Goal: Task Accomplishment & Management: Manage account settings

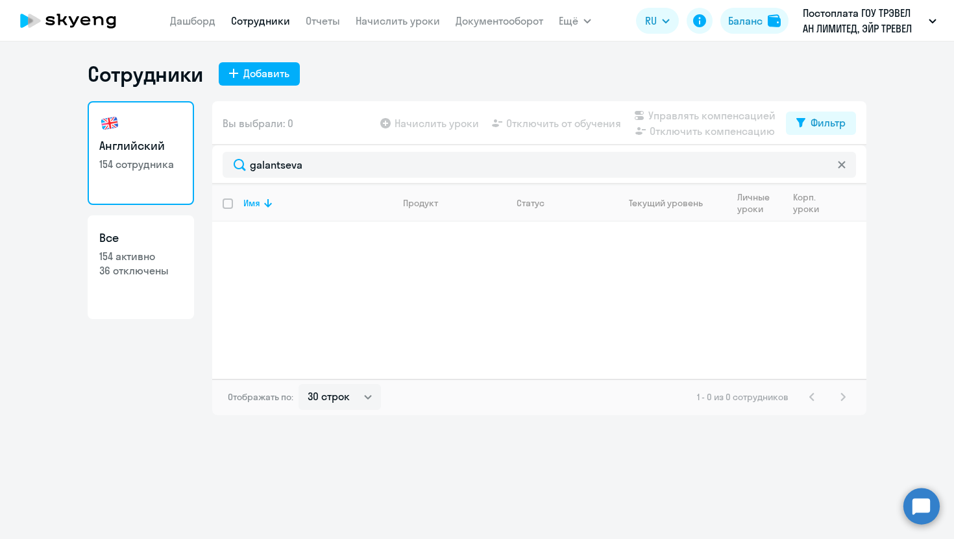
select select "30"
click at [196, 160] on div "Английский 154 сотрудника Все 154 активно 36 отключены Вы выбрали: 0 Начислить …" at bounding box center [477, 258] width 779 height 314
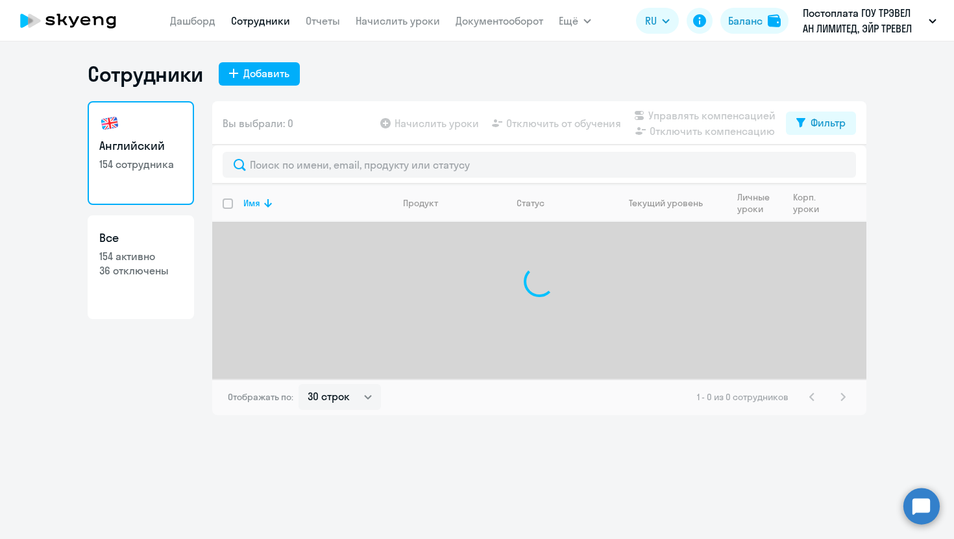
type input "ы"
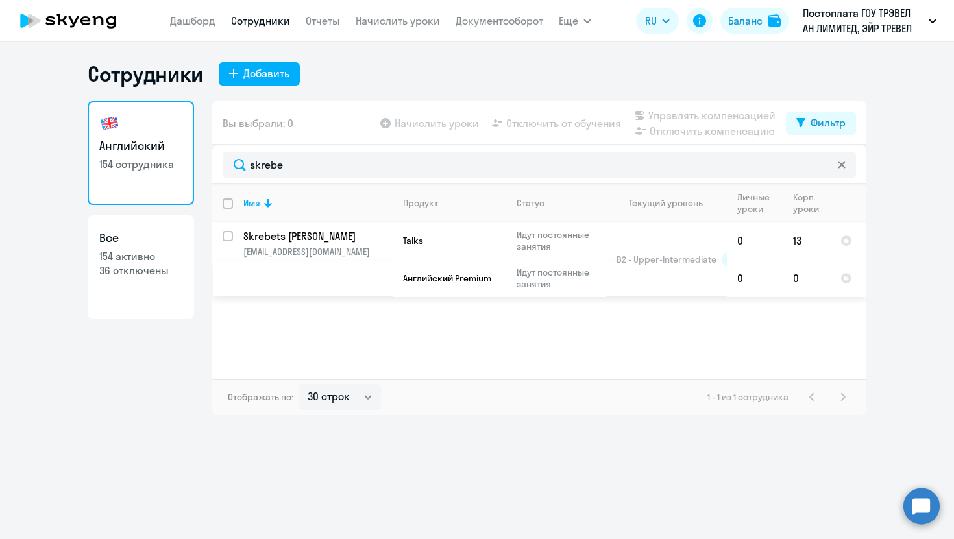
type input "skrebe"
click at [319, 237] on p "Skrebets [PERSON_NAME]" at bounding box center [316, 236] width 147 height 14
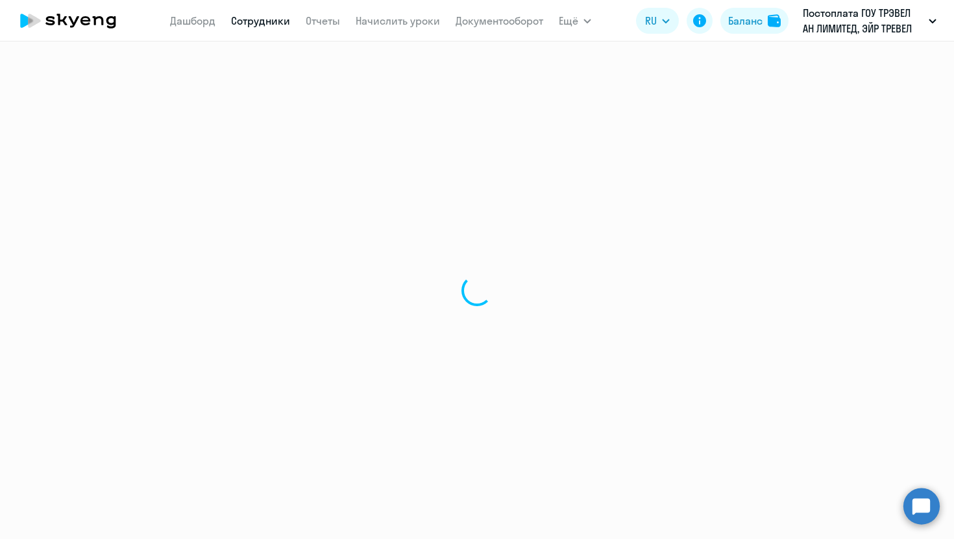
select select "english"
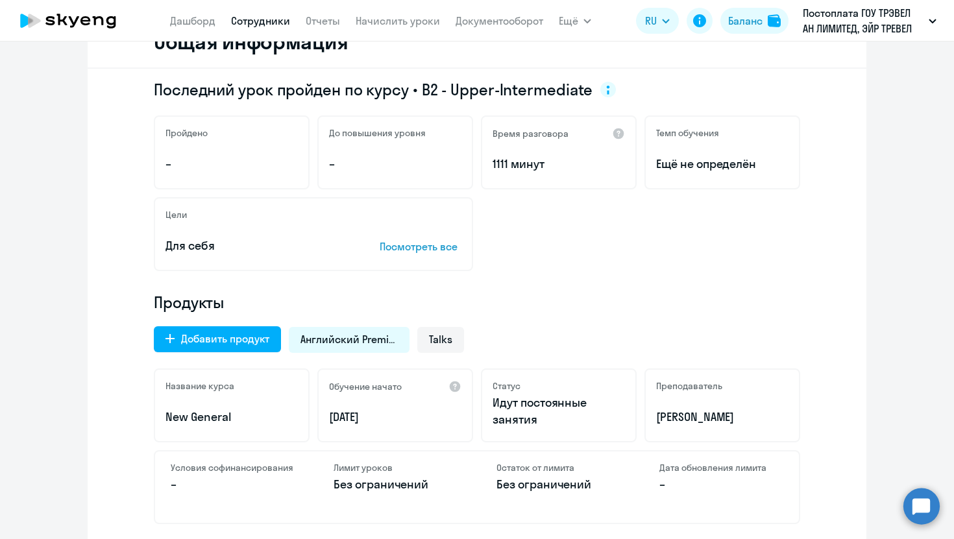
scroll to position [189, 0]
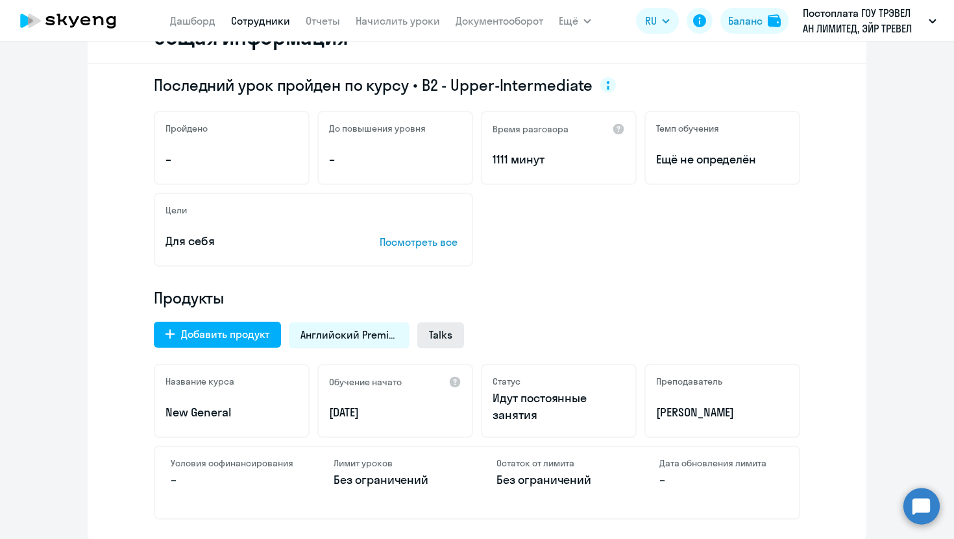
click at [452, 340] on span "Talks" at bounding box center [440, 335] width 23 height 14
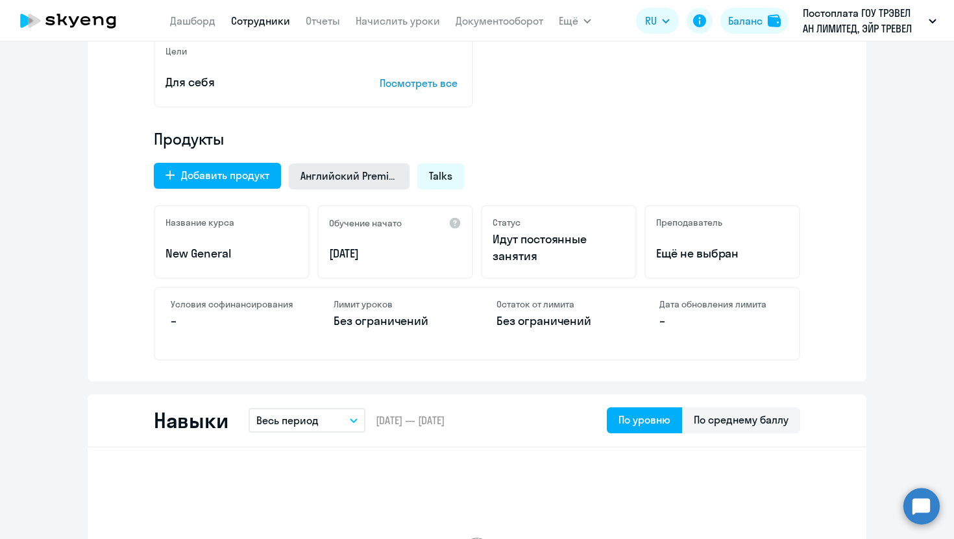
scroll to position [0, 0]
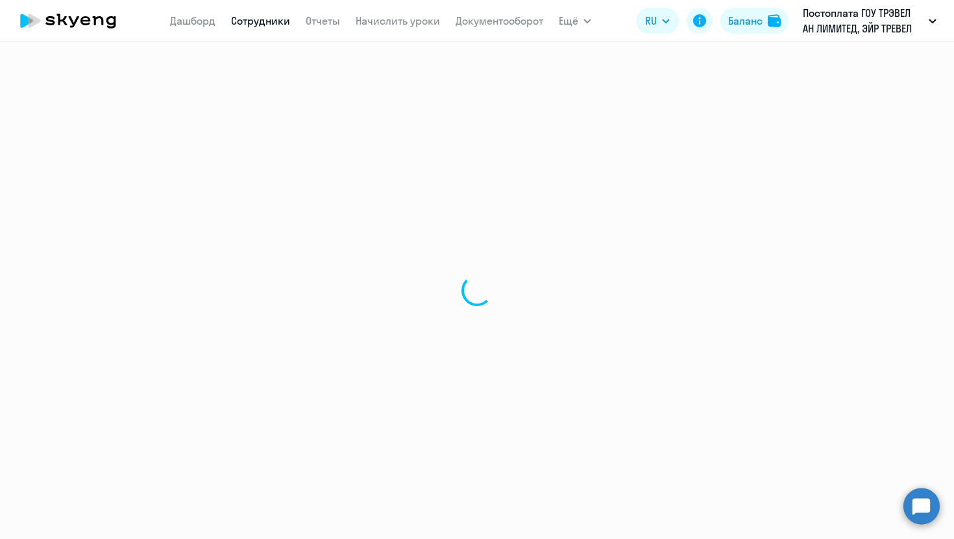
select select "30"
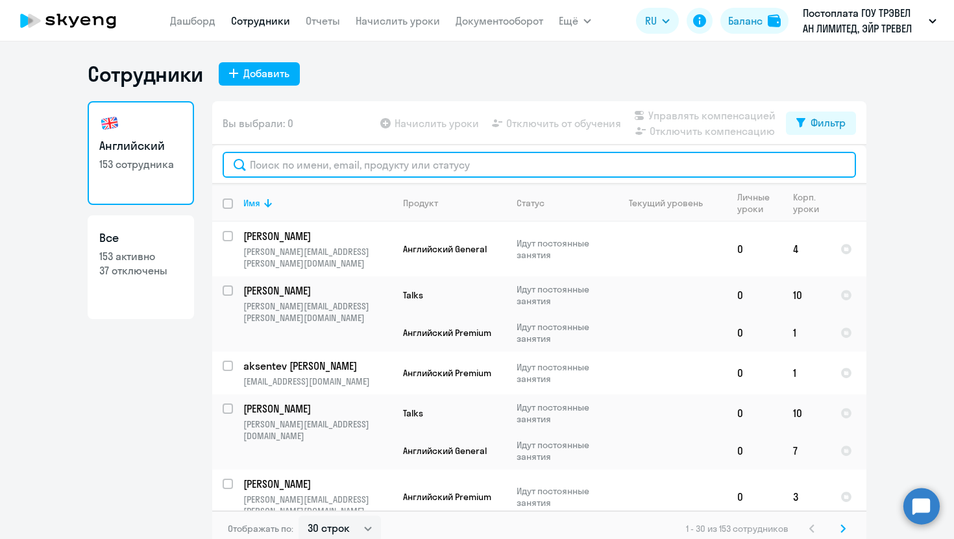
click at [311, 164] on input "text" at bounding box center [539, 165] width 633 height 26
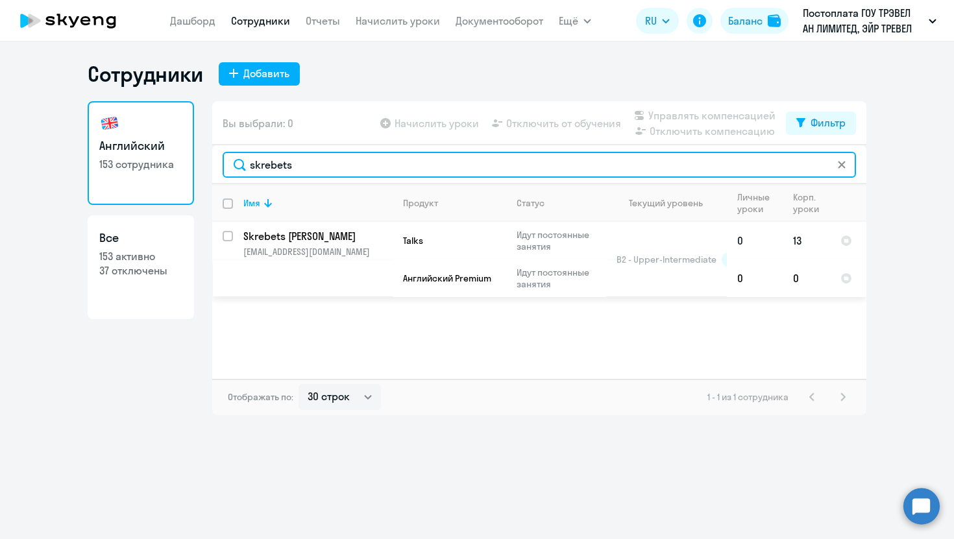
type input "skrebets"
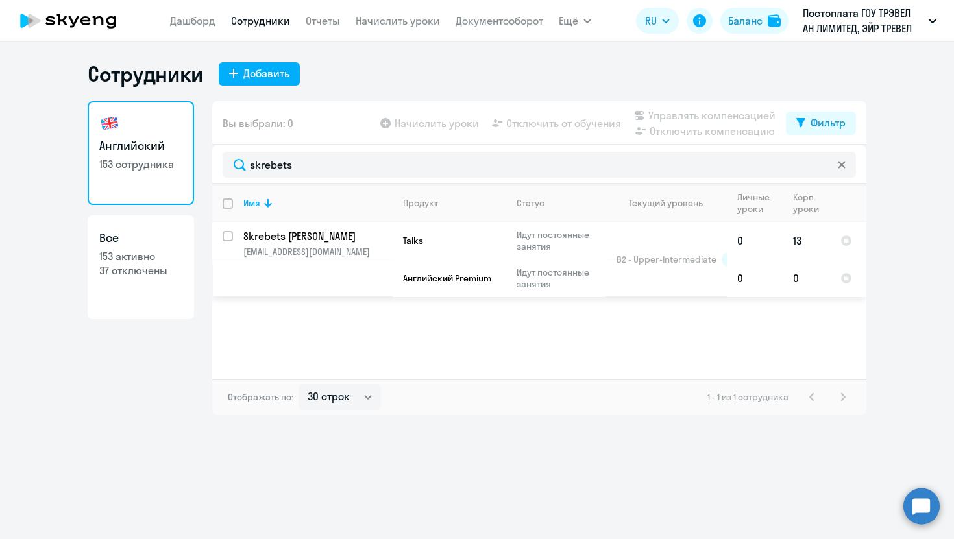
click at [227, 236] on input "select row 14975318" at bounding box center [236, 244] width 26 height 26
checkbox input "true"
click at [570, 121] on span "Отключить от обучения" at bounding box center [563, 124] width 115 height 16
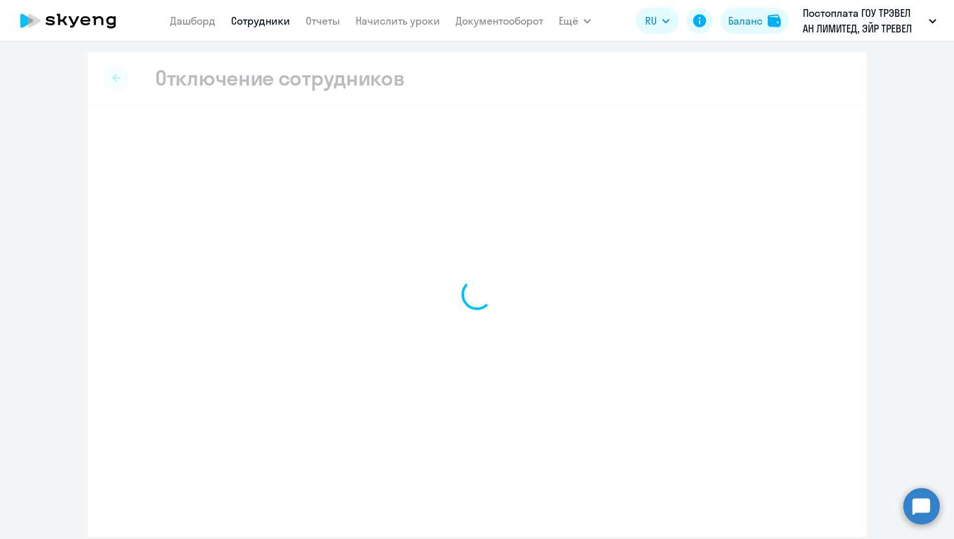
select select "all"
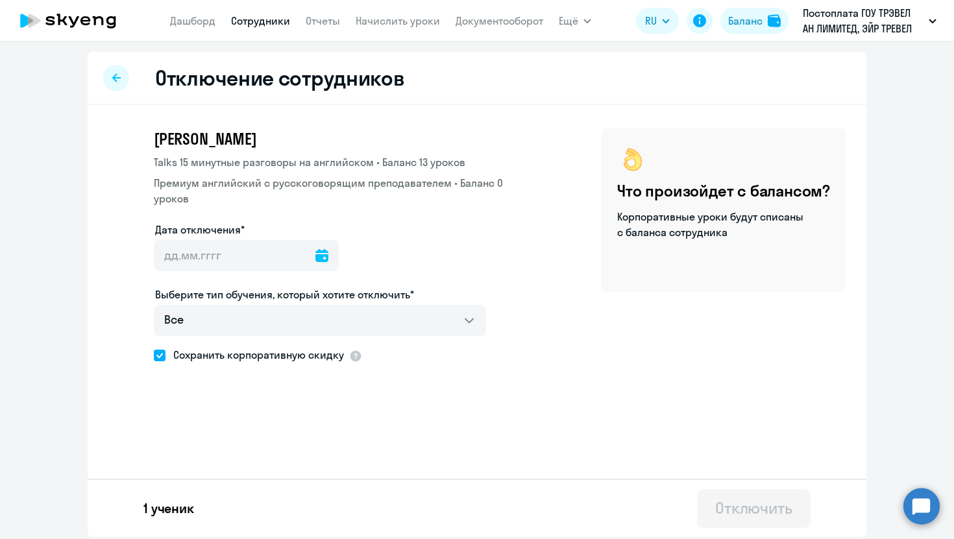
click at [315, 254] on icon at bounding box center [321, 255] width 13 height 13
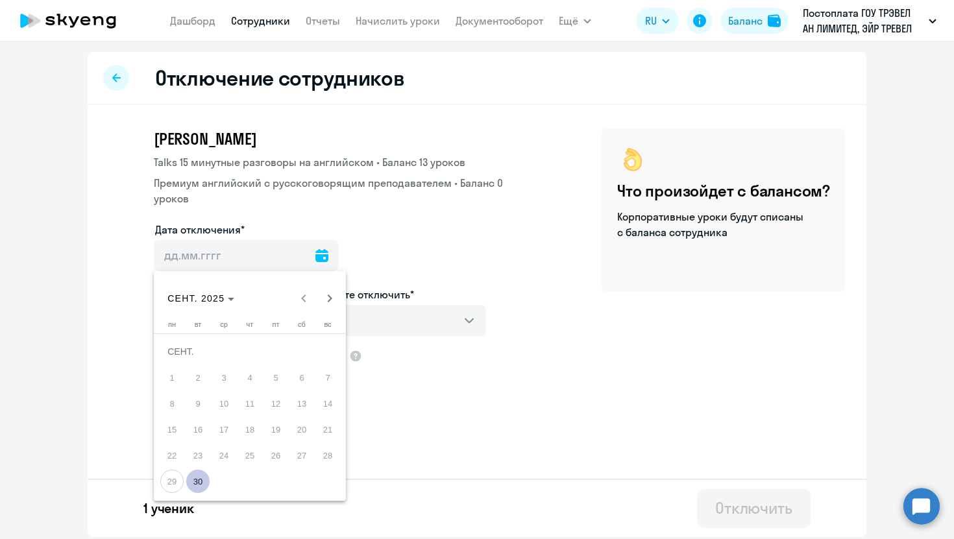
click at [201, 474] on span "30" at bounding box center [197, 481] width 23 height 23
type input "[DATE]"
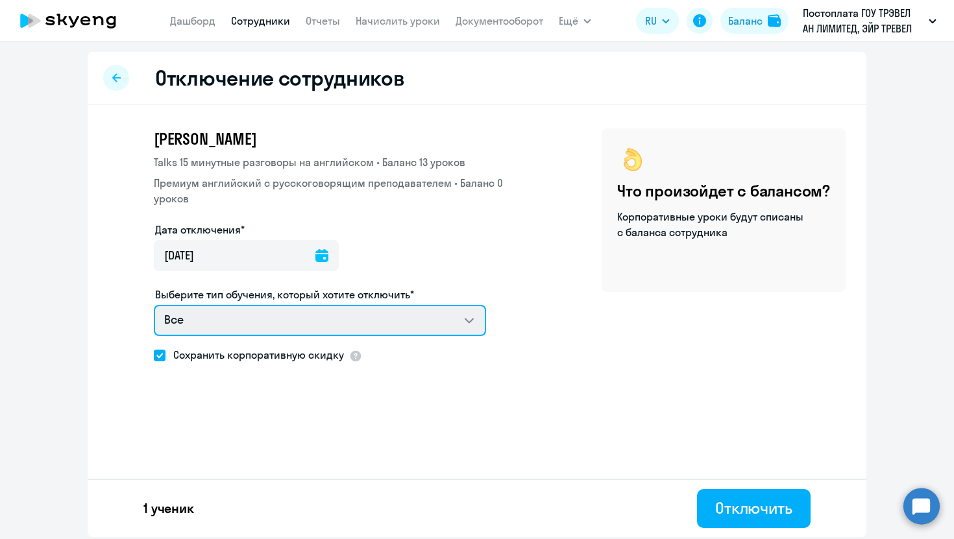
click at [191, 325] on select "Все Talks 15 минутные разговоры на английском Премиум [DEMOGRAPHIC_DATA] с русс…" at bounding box center [320, 320] width 332 height 31
select select "english_adult_not_native_speaker_talks_15min"
click at [154, 305] on select "Все Talks 15 минутные разговоры на английском Премиум [DEMOGRAPHIC_DATA] с русс…" at bounding box center [320, 320] width 332 height 31
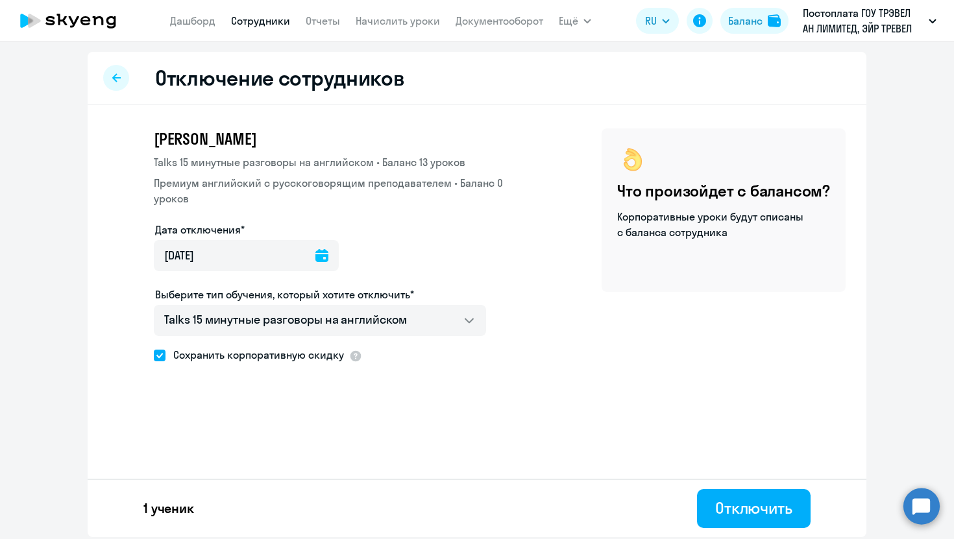
click at [180, 356] on span "Сохранить корпоративную скидку" at bounding box center [255, 355] width 178 height 16
click at [154, 356] on input "Сохранить корпоративную скидку" at bounding box center [153, 355] width 1 height 1
checkbox input "false"
click at [715, 510] on div "Отключить" at bounding box center [753, 508] width 77 height 21
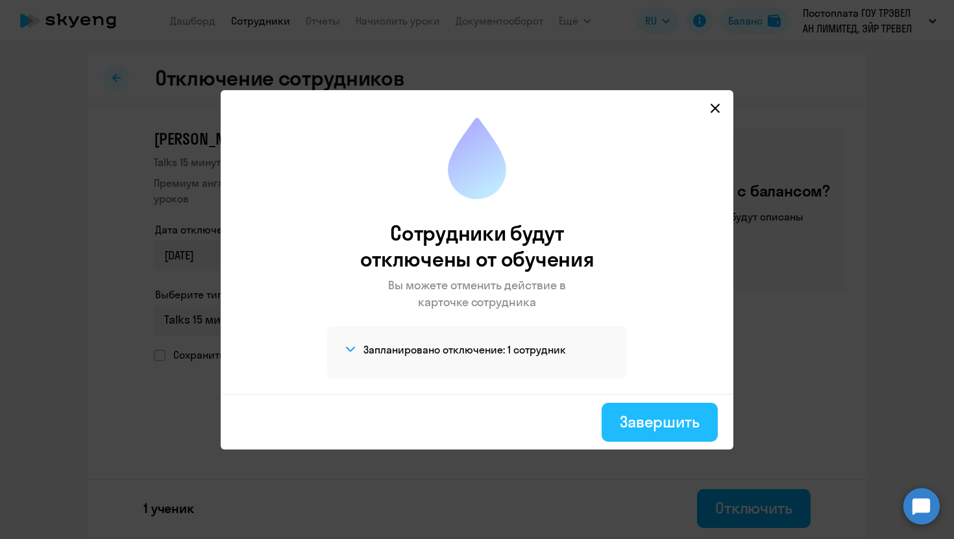
click at [650, 421] on div "Завершить" at bounding box center [660, 421] width 80 height 21
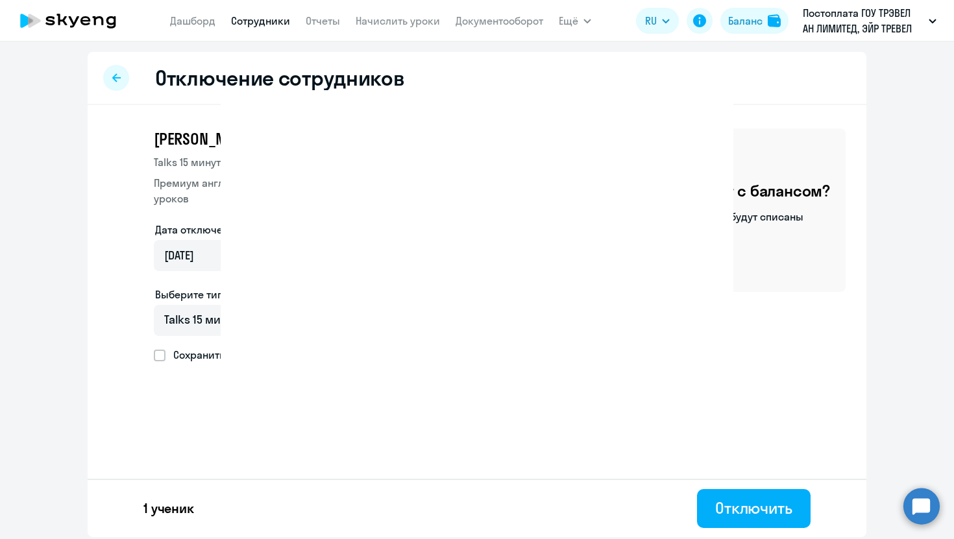
select select "30"
